Goal: Task Accomplishment & Management: Use online tool/utility

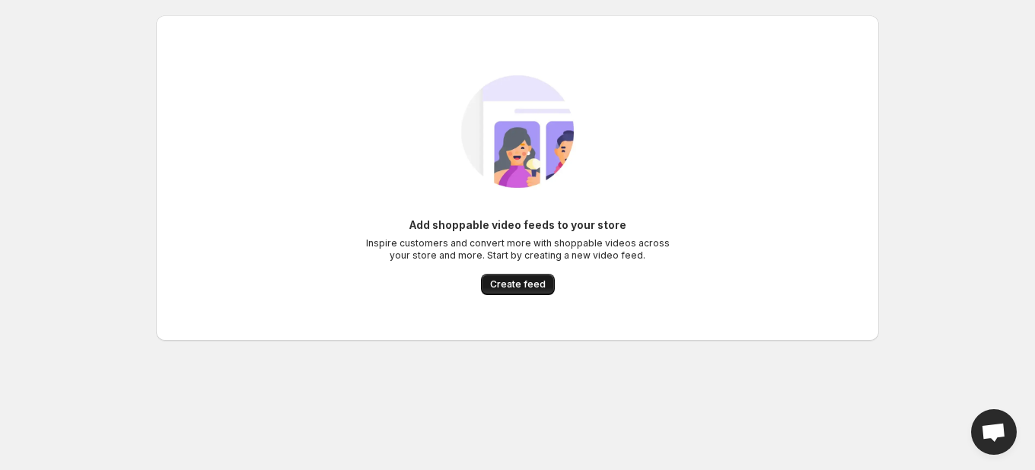
click at [524, 285] on span "Create feed" at bounding box center [518, 285] width 56 height 12
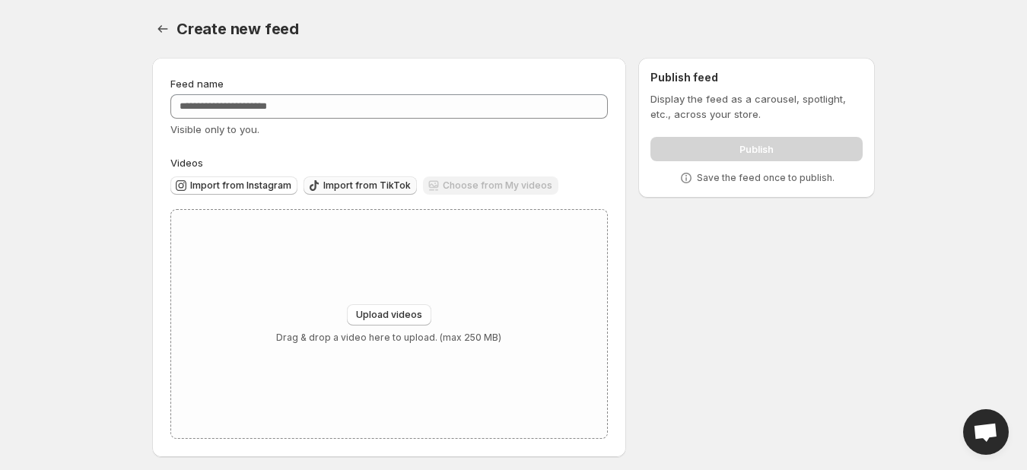
click at [355, 186] on span "Import from TikTok" at bounding box center [367, 186] width 88 height 12
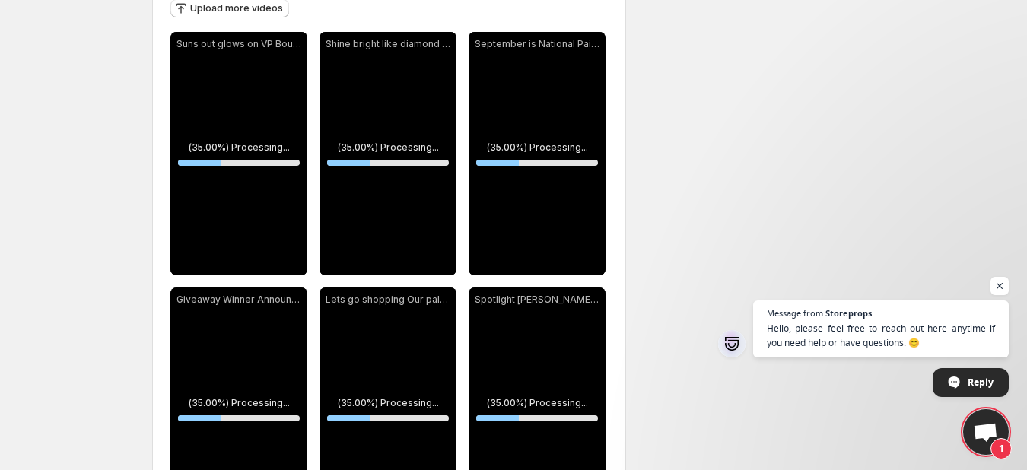
scroll to position [197, 0]
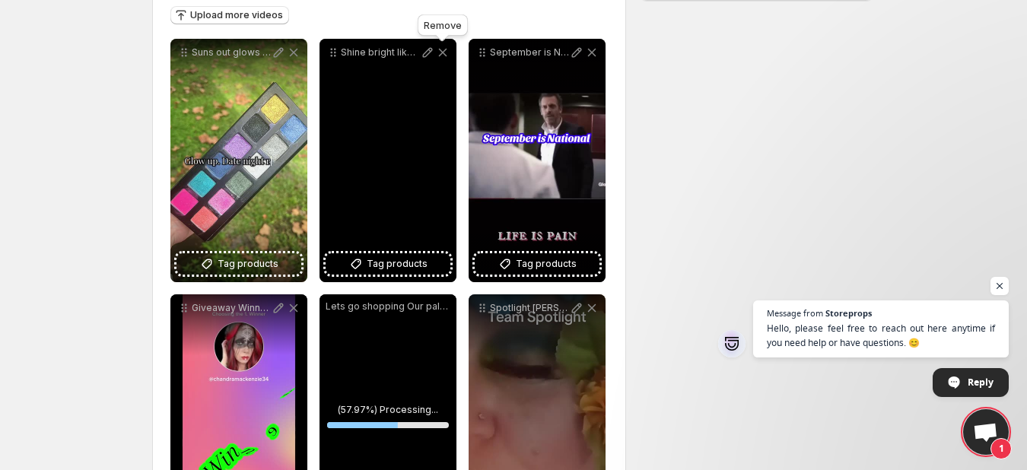
click at [438, 53] on icon at bounding box center [442, 52] width 15 height 15
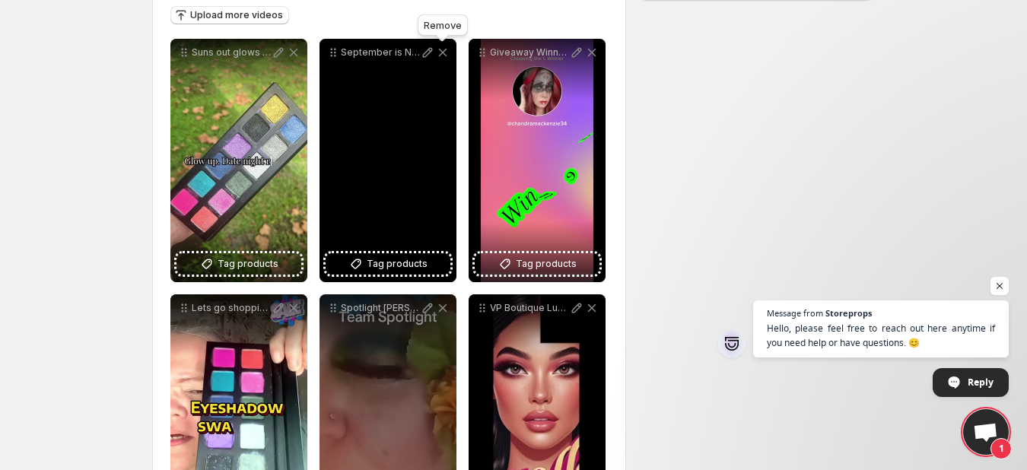
click at [438, 53] on icon at bounding box center [442, 52] width 15 height 15
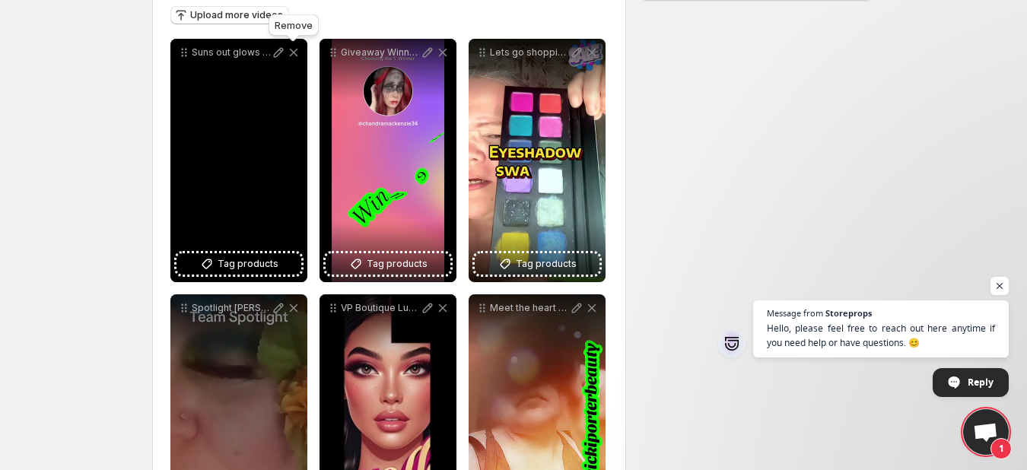
click at [291, 53] on icon at bounding box center [293, 52] width 15 height 15
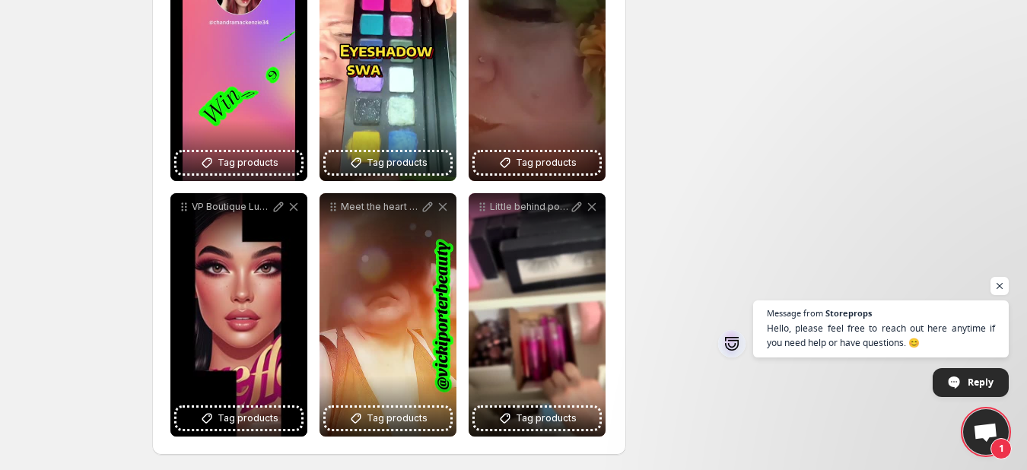
scroll to position [301, 0]
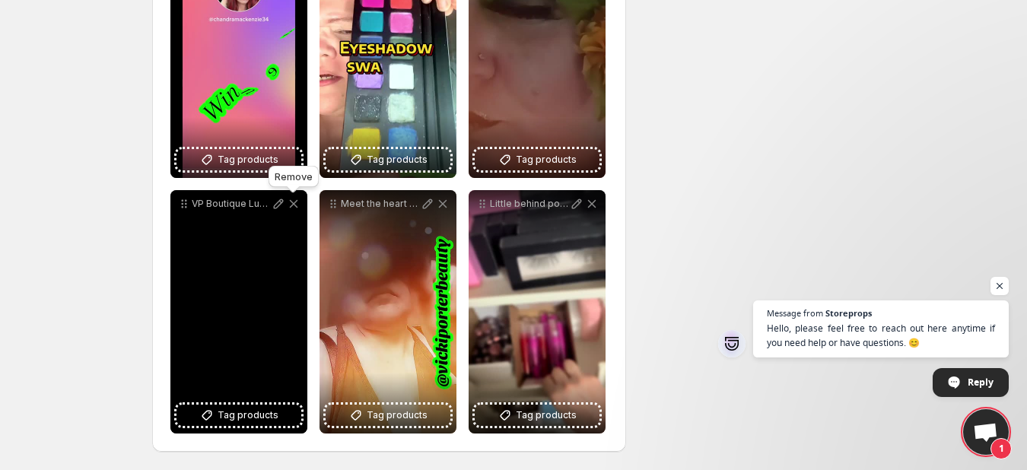
click at [297, 205] on icon at bounding box center [293, 203] width 15 height 15
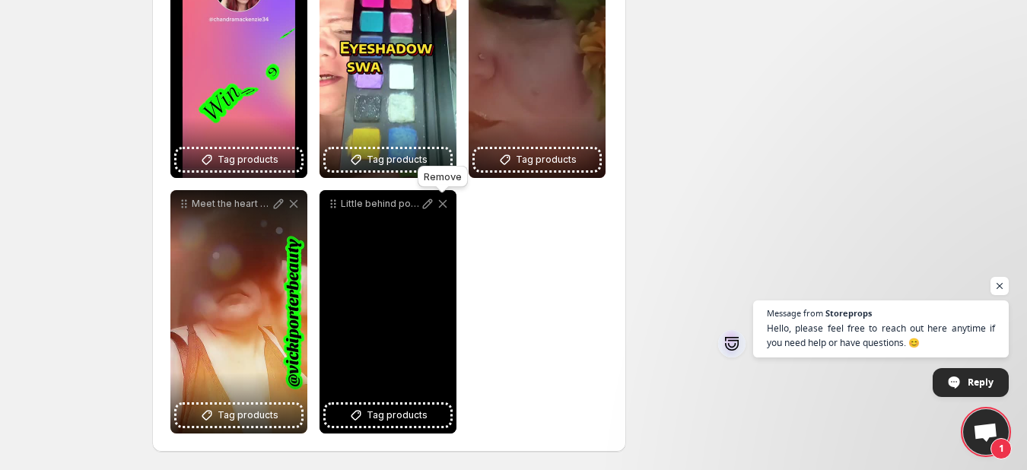
click at [444, 205] on icon at bounding box center [443, 204] width 8 height 8
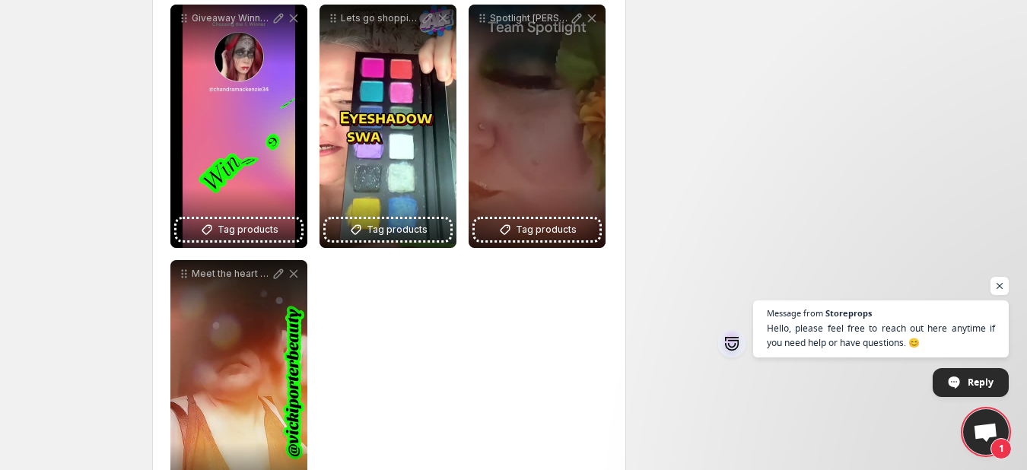
scroll to position [204, 0]
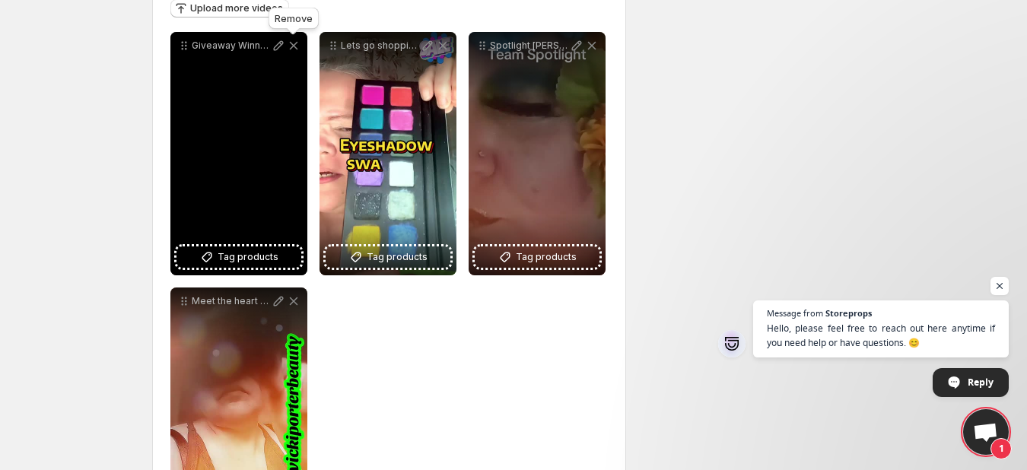
click at [291, 46] on icon at bounding box center [293, 45] width 15 height 15
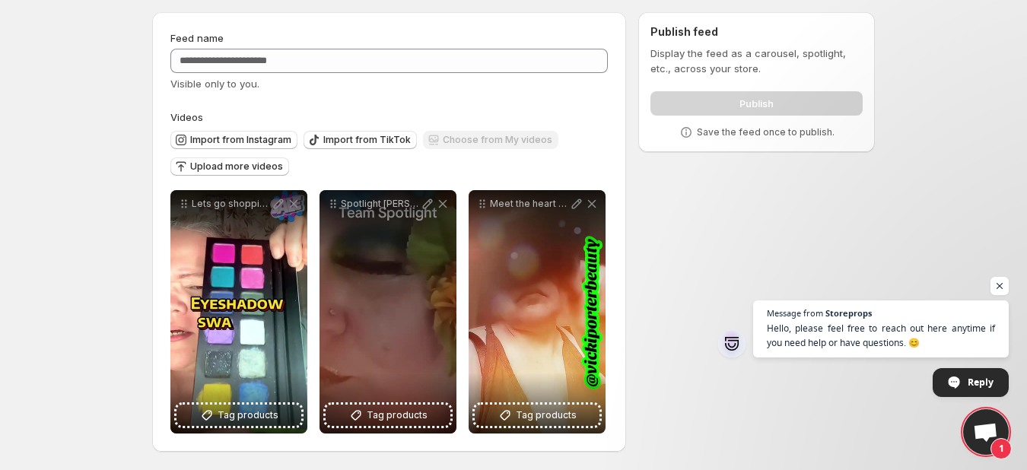
scroll to position [46, 0]
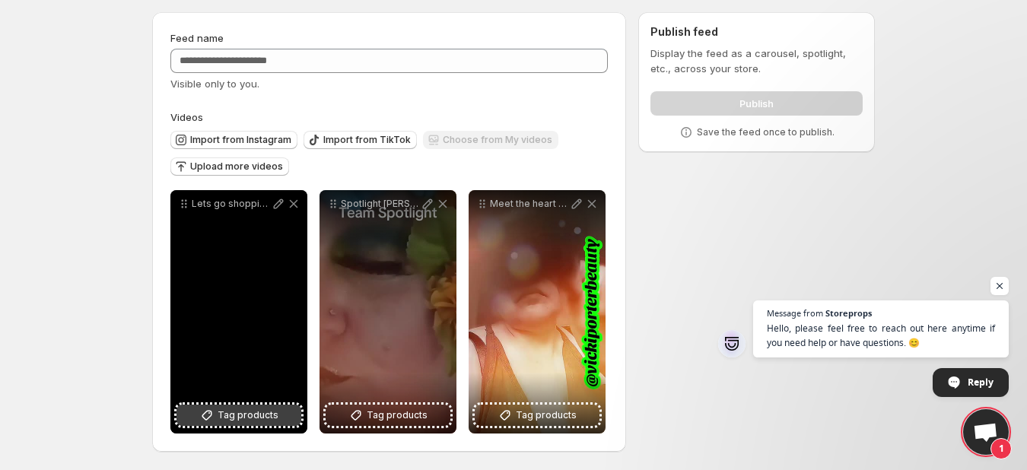
click at [247, 408] on span "Tag products" at bounding box center [248, 415] width 61 height 15
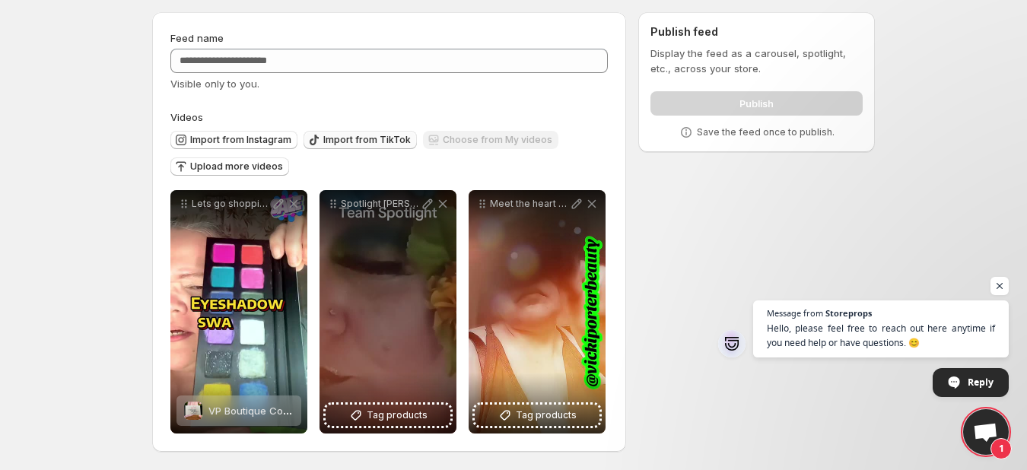
click at [333, 135] on span "Import from TikTok" at bounding box center [367, 140] width 88 height 12
click at [349, 134] on button "Import from TikTok" at bounding box center [360, 140] width 113 height 18
click at [378, 138] on span "Import from TikTok" at bounding box center [367, 140] width 88 height 12
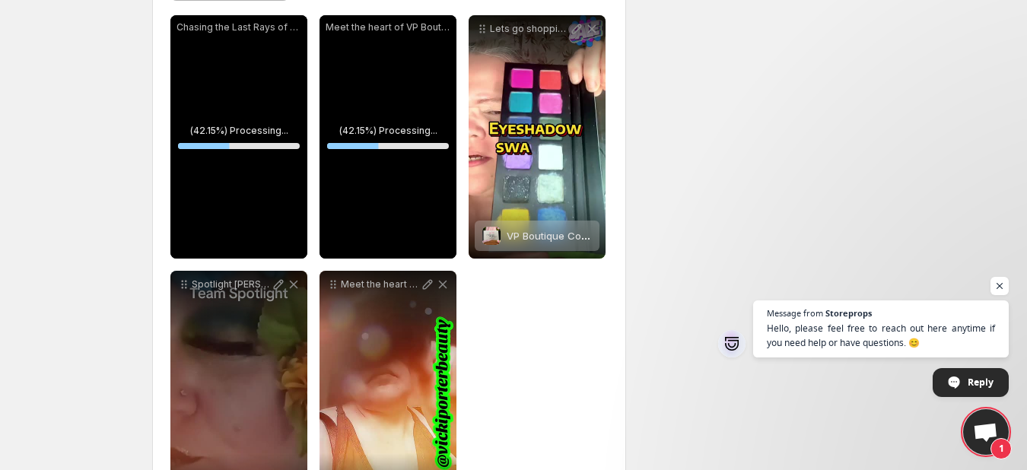
scroll to position [228, 0]
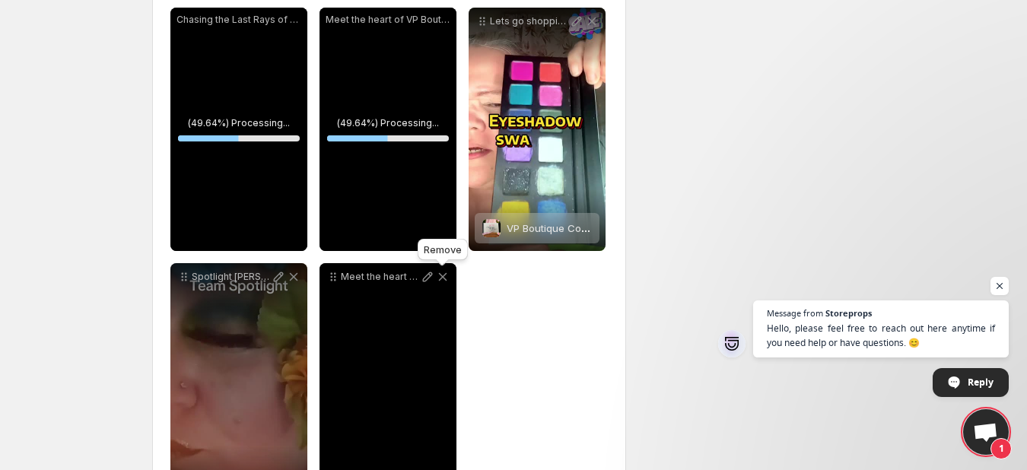
click at [442, 275] on icon at bounding box center [443, 277] width 8 height 8
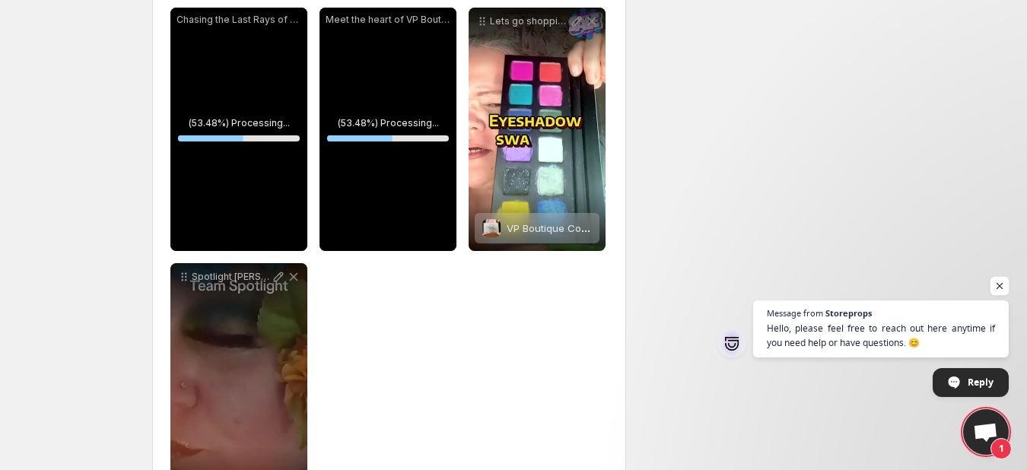
click at [995, 292] on span "Open chat" at bounding box center [1000, 286] width 19 height 19
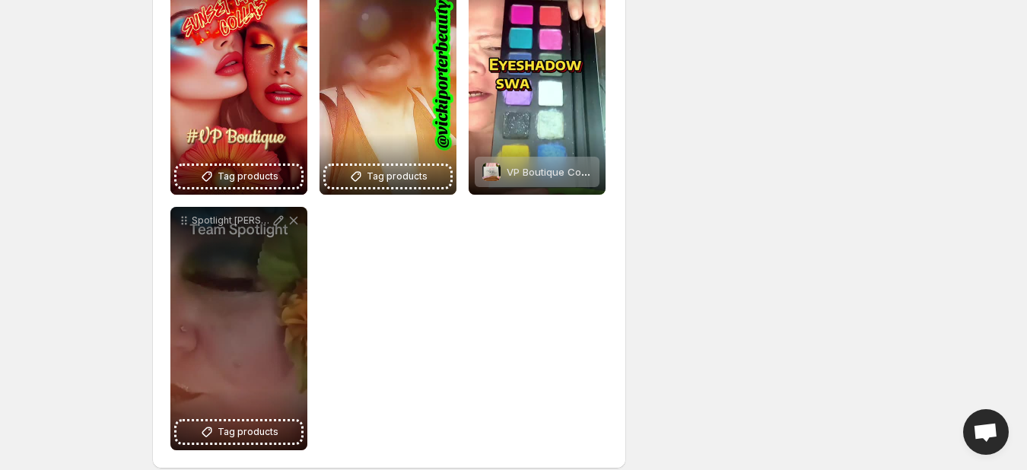
scroll to position [301, 0]
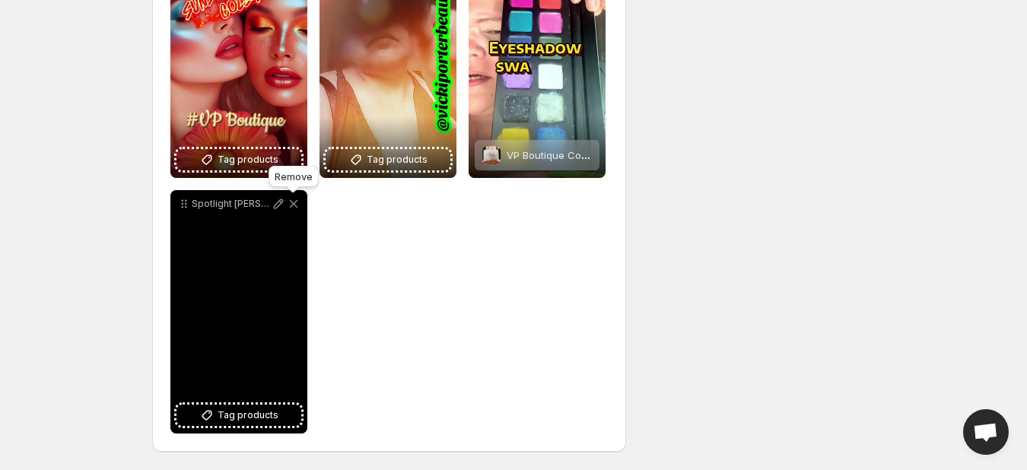
click at [294, 199] on icon at bounding box center [293, 203] width 15 height 15
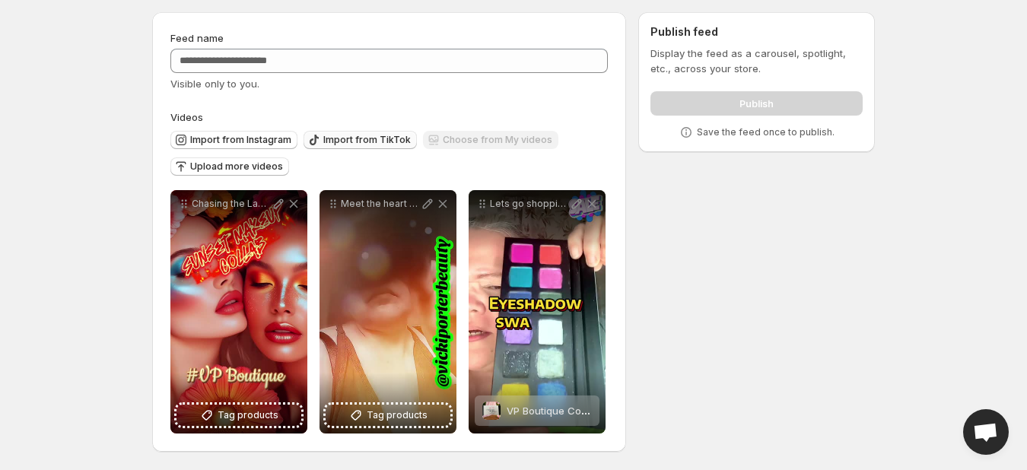
click at [392, 135] on span "Import from TikTok" at bounding box center [367, 140] width 88 height 12
